Goal: Task Accomplishment & Management: Manage account settings

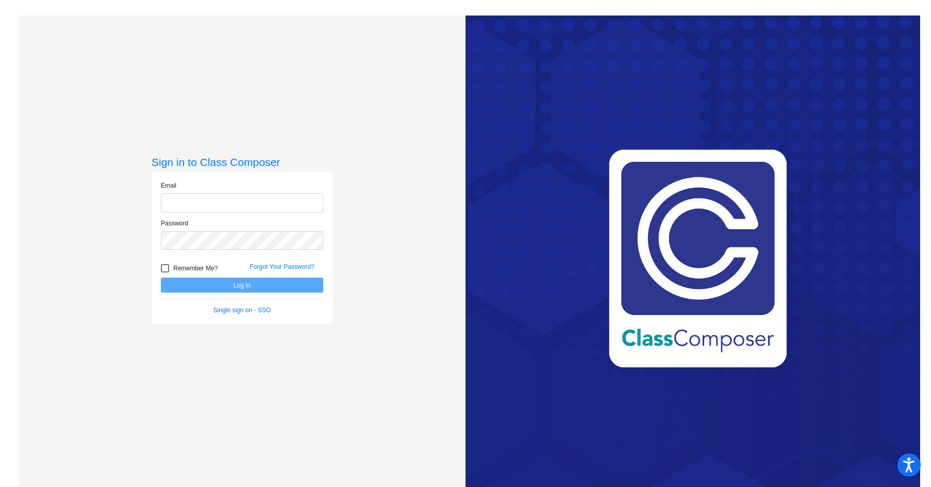
type input "[EMAIL_ADDRESS][DOMAIN_NAME]"
click at [189, 268] on span "Remember Me?" at bounding box center [195, 268] width 44 height 12
click at [165, 273] on input "Remember Me?" at bounding box center [164, 273] width 1 height 1
checkbox input "true"
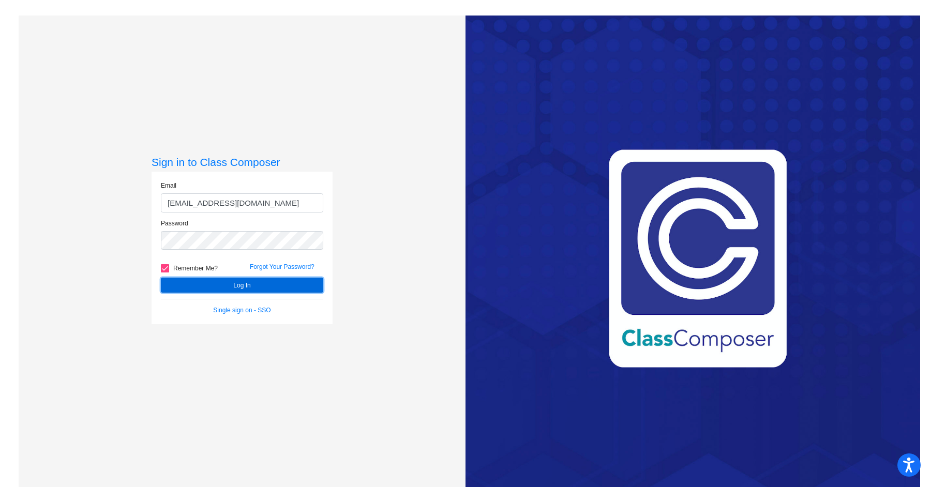
click at [195, 283] on button "Log In" at bounding box center [242, 285] width 162 height 15
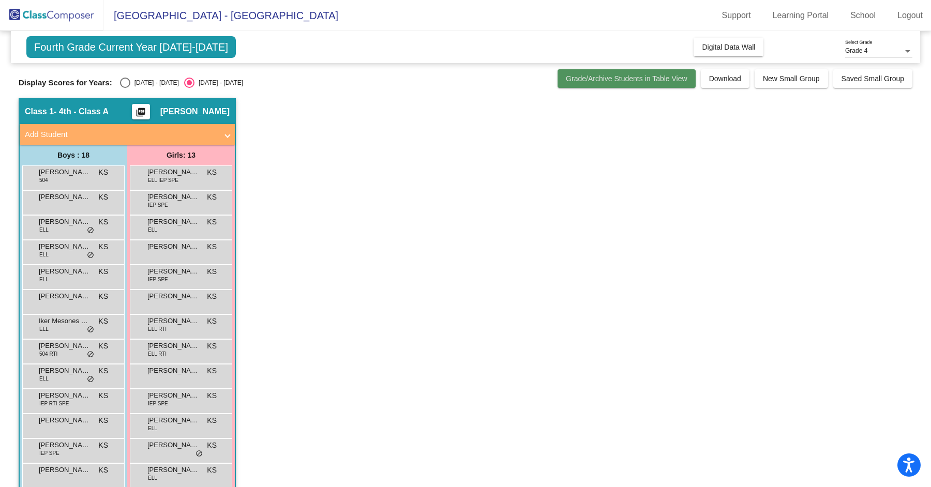
click at [612, 81] on span "Grade/Archive Students in Table View" at bounding box center [627, 78] width 122 height 8
click at [126, 82] on div "Select an option" at bounding box center [125, 83] width 10 height 10
click at [125, 88] on input "[DATE] - [DATE]" at bounding box center [125, 88] width 1 height 1
radio input "true"
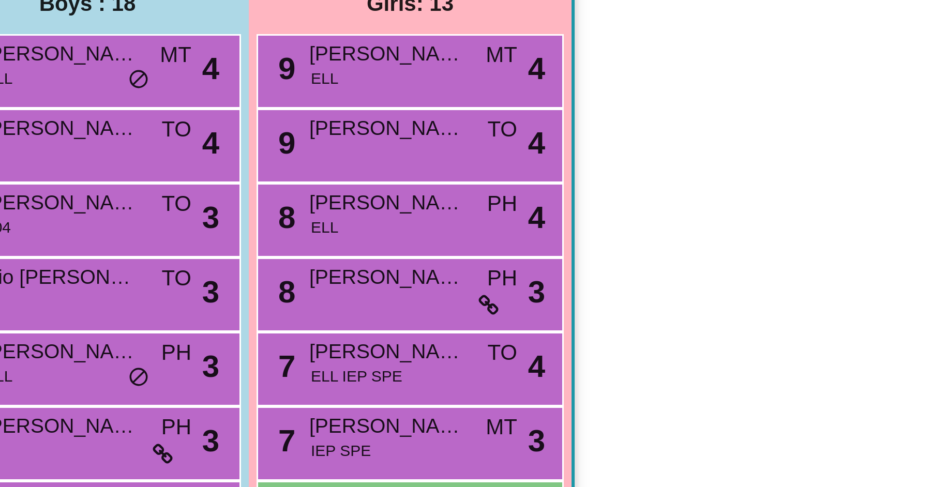
scroll to position [43, 0]
